Goal: Task Accomplishment & Management: Manage account settings

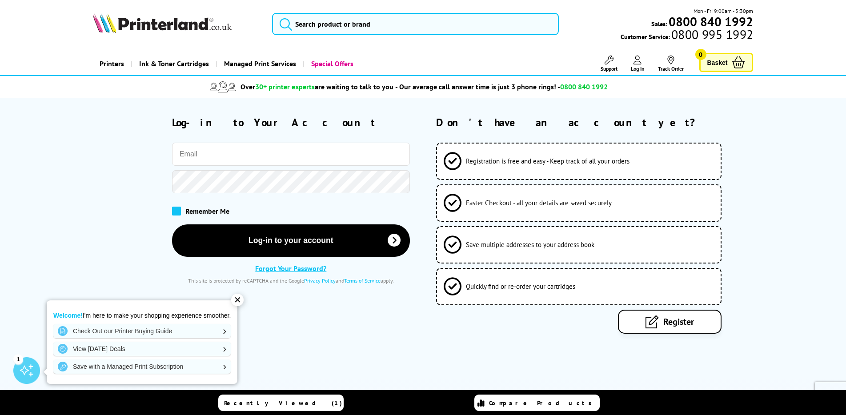
type input "[PERSON_NAME][EMAIL_ADDRESS][DOMAIN_NAME]"
click at [176, 211] on span at bounding box center [176, 211] width 9 height 9
click at [174, 208] on input "checkbox" at bounding box center [174, 208] width 0 height 0
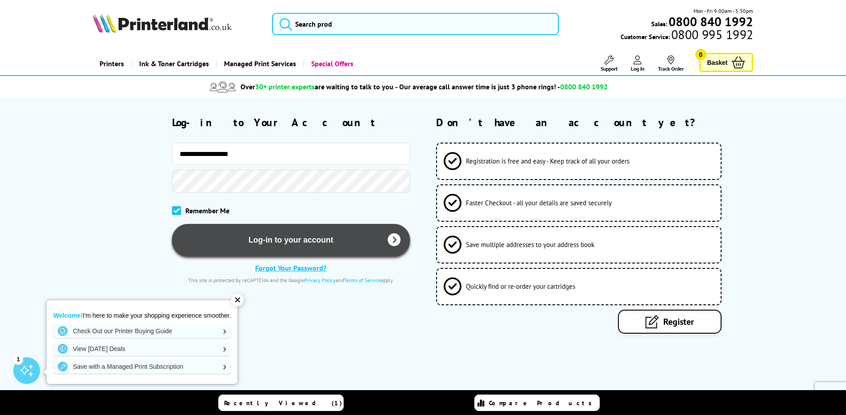
click at [296, 243] on button "Log-in to your account" at bounding box center [291, 240] width 238 height 32
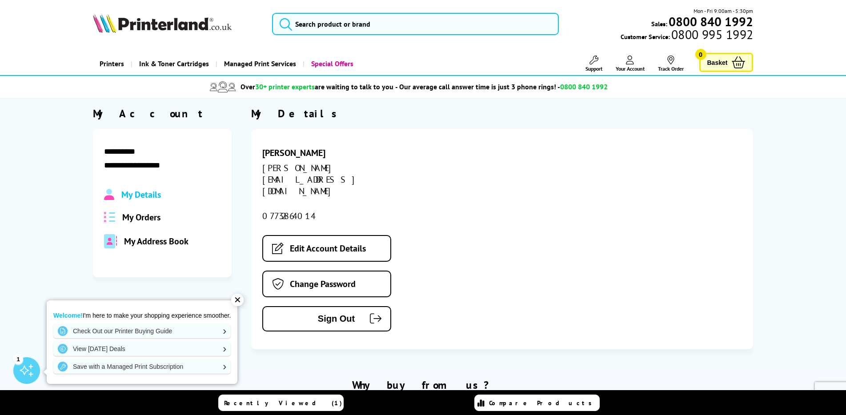
click at [240, 300] on div "✕" at bounding box center [237, 300] width 12 height 12
